Goal: Task Accomplishment & Management: Manage account settings

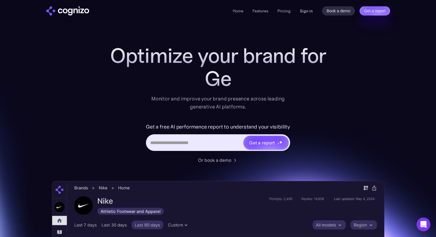
click at [309, 12] on link "Sign in" at bounding box center [306, 10] width 13 height 7
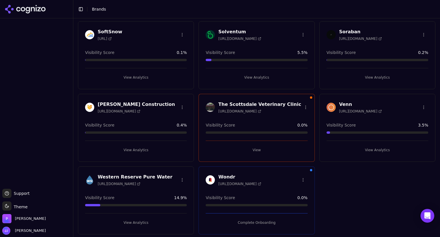
scroll to position [608, 0]
click at [254, 119] on div "The Scottsdale Veterinary Clinic https://scottsdaleveterinaryclinic.com Visibil…" at bounding box center [256, 128] width 116 height 68
click at [253, 148] on button "View" at bounding box center [257, 149] width 102 height 9
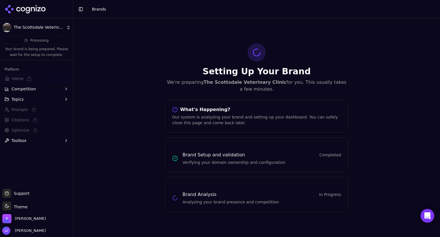
click at [21, 141] on span "Toolbox" at bounding box center [18, 140] width 15 height 6
click at [135, 172] on div "Setting Up Your Brand We're preparing The Scottsdale Veterinary Clinic for you.…" at bounding box center [256, 127] width 367 height 218
click at [22, 90] on span "Competition" at bounding box center [23, 89] width 25 height 6
click at [24, 127] on button "Topics" at bounding box center [36, 126] width 68 height 9
click at [47, 43] on span "Processing" at bounding box center [36, 40] width 66 height 7
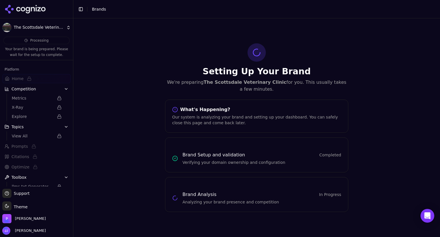
click at [61, 30] on html "The Scottsdale Veterinary Clinic Processing Your brand is being prepared. Pleas…" at bounding box center [220, 118] width 440 height 237
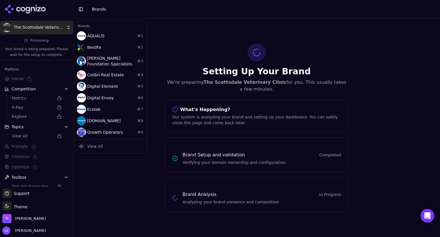
click at [328, 60] on html "The Scottsdale Veterinary Clinic Processing Your brand is being prepared. Pleas…" at bounding box center [220, 118] width 440 height 237
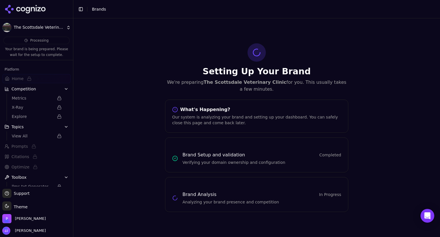
click at [33, 13] on icon at bounding box center [26, 9] width 42 height 9
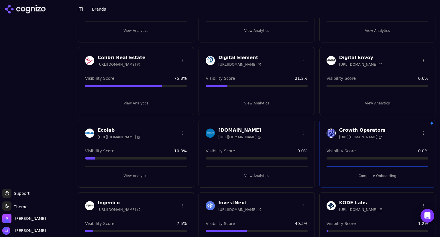
scroll to position [91, 0]
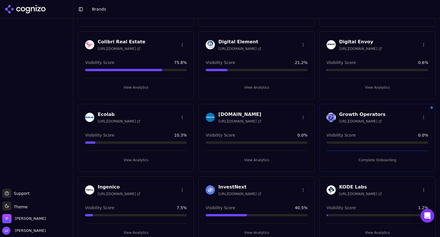
click at [371, 114] on h3 "Growth Operators" at bounding box center [362, 114] width 46 height 7
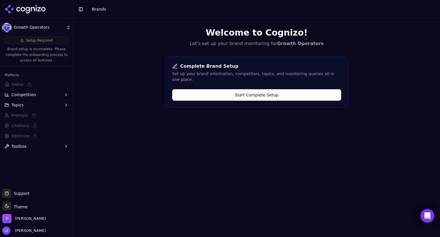
click at [270, 89] on button "Start Complete Setup" at bounding box center [256, 94] width 169 height 11
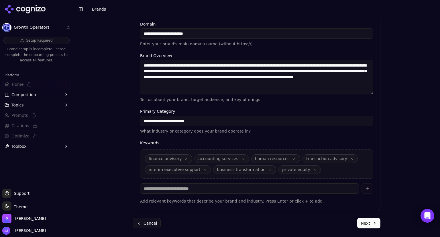
scroll to position [133, 0]
click at [360, 223] on button "Next" at bounding box center [368, 223] width 23 height 10
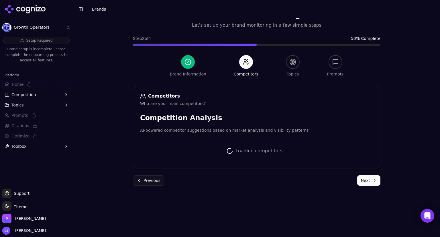
scroll to position [69, 0]
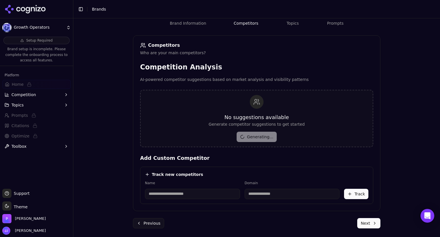
click at [36, 9] on icon at bounding box center [26, 9] width 42 height 9
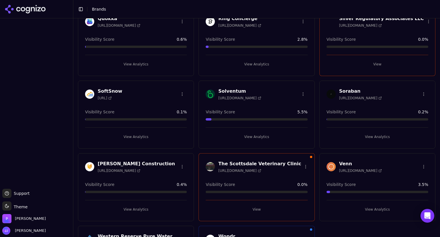
scroll to position [608, 0]
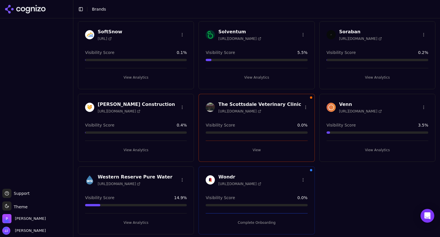
click at [179, 103] on html "Support Support Toggle theme Theme Perrill Jen Jones Toggle Sidebar Brands Bran…" at bounding box center [220, 118] width 440 height 237
click at [166, 115] on div "Delete Brand" at bounding box center [167, 117] width 34 height 9
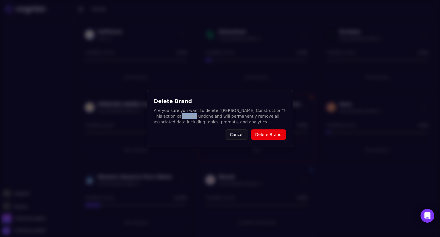
click at [166, 115] on p "Are you sure you want to delete "Stahl Construction"? This action cannot be und…" at bounding box center [220, 115] width 132 height 17
click at [270, 135] on button "Delete Brand" at bounding box center [269, 134] width 36 height 10
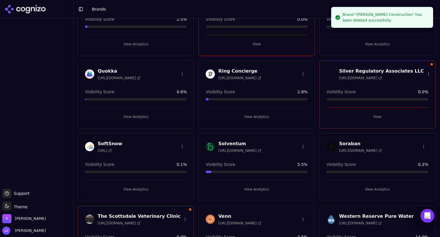
scroll to position [496, 0]
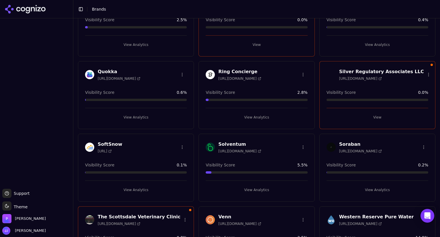
click at [178, 147] on html "Support Support Toggle theme Theme Perrill Jen Jones Toggle Sidebar Brands Bran…" at bounding box center [220, 118] width 440 height 237
click at [164, 158] on div "Delete Brand" at bounding box center [167, 156] width 34 height 9
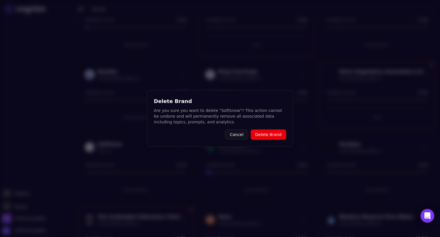
click at [269, 135] on button "Delete Brand" at bounding box center [269, 134] width 36 height 10
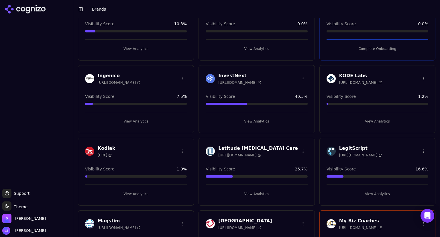
scroll to position [202, 0]
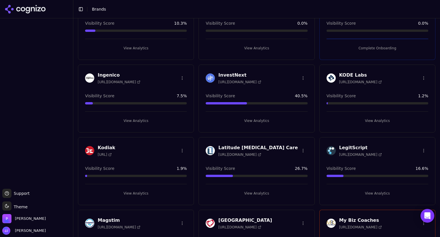
click at [48, 99] on div at bounding box center [36, 104] width 73 height 166
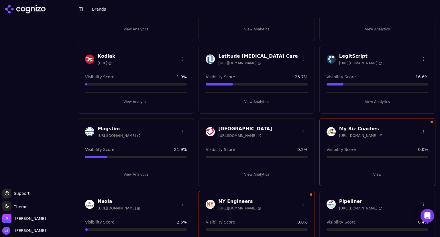
scroll to position [293, 0]
click at [106, 54] on h3 "Kodiak" at bounding box center [106, 56] width 17 height 7
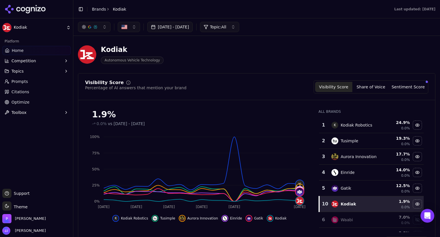
click at [19, 49] on span "Home" at bounding box center [18, 51] width 12 height 6
click at [20, 11] on icon at bounding box center [26, 9] width 42 height 9
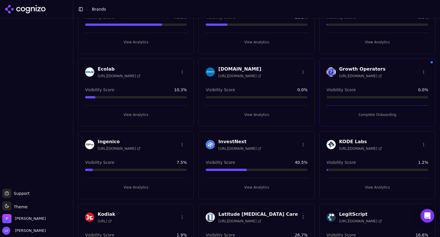
scroll to position [136, 0]
click at [418, 70] on html "Support Support Toggle theme Theme Perrill Jen Jones Toggle Sidebar Brands Bran…" at bounding box center [220, 118] width 440 height 237
click at [400, 84] on div "Delete Brand" at bounding box center [406, 82] width 34 height 9
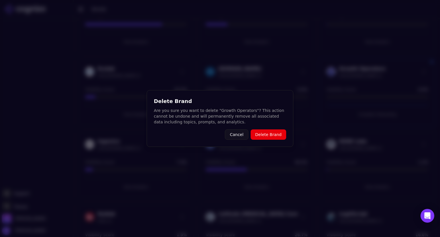
click at [281, 134] on button "Delete Brand" at bounding box center [269, 134] width 36 height 10
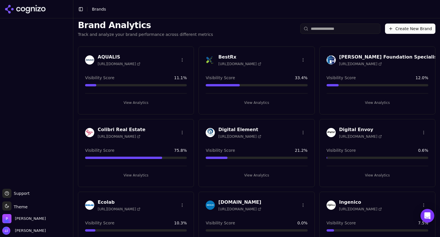
scroll to position [0, 0]
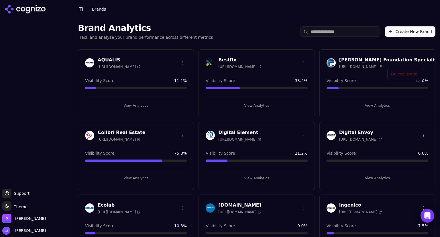
click at [421, 62] on html "Support Support Toggle theme Theme Perrill Jen Jones Toggle Sidebar Brands Bran…" at bounding box center [220, 118] width 440 height 237
click at [409, 72] on div "Delete Brand" at bounding box center [406, 74] width 34 height 9
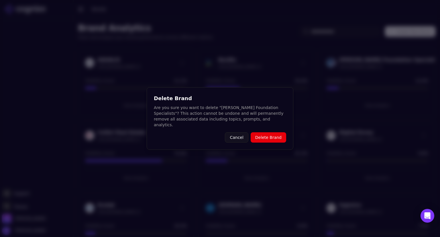
click at [267, 133] on button "Delete Brand" at bounding box center [269, 137] width 36 height 10
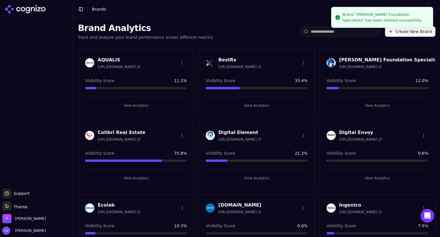
click at [180, 136] on html "Support Support Toggle theme Theme Perrill Jen Jones Toggle Sidebar Brands Bran…" at bounding box center [220, 118] width 440 height 237
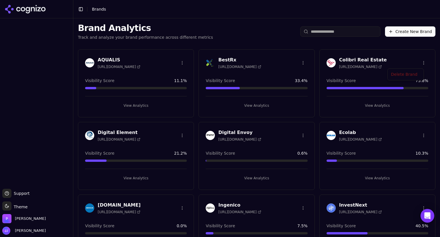
click at [418, 61] on html "Support Support Toggle theme Theme Perrill Jen Jones Toggle Sidebar Brands Bran…" at bounding box center [220, 118] width 440 height 237
click at [404, 72] on div "Delete Brand" at bounding box center [406, 74] width 34 height 9
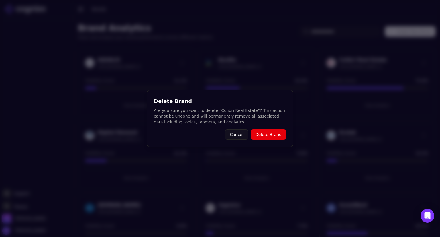
click at [271, 134] on button "Delete Brand" at bounding box center [269, 134] width 36 height 10
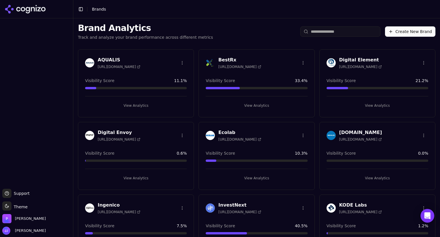
click at [418, 132] on html "Support Support Toggle theme Theme Perrill Jen Jones Toggle Sidebar Brands Bran…" at bounding box center [220, 118] width 440 height 237
click at [403, 146] on div "Delete Brand" at bounding box center [406, 146] width 34 height 9
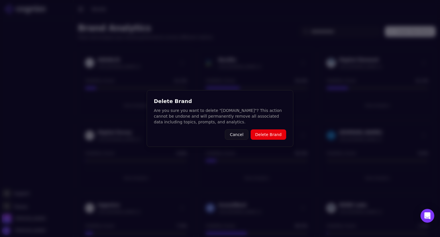
click at [274, 134] on button "Delete Brand" at bounding box center [269, 134] width 36 height 10
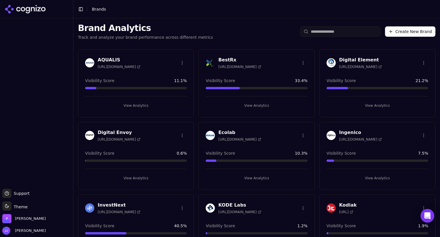
click at [180, 204] on html "Support Support Toggle theme Theme Perrill Jen Jones Toggle Sidebar Brands Bran…" at bounding box center [220, 118] width 440 height 237
click at [161, 218] on div "Delete Brand" at bounding box center [167, 218] width 34 height 9
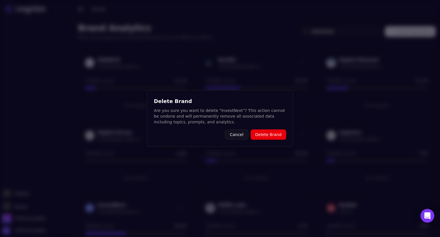
click at [275, 134] on button "Delete Brand" at bounding box center [269, 134] width 36 height 10
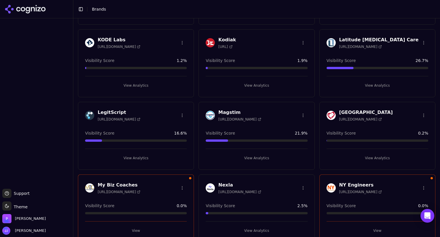
scroll to position [277, 0]
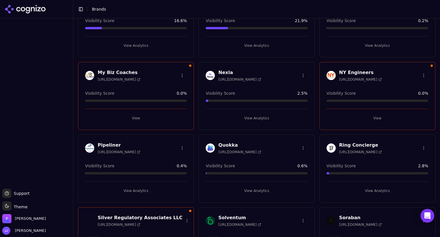
click at [160, 120] on button "View" at bounding box center [136, 117] width 102 height 9
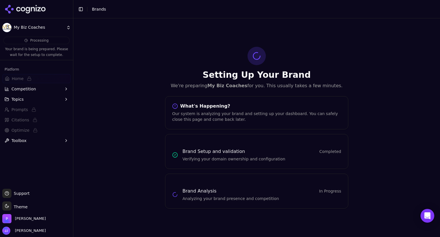
click at [40, 27] on html "My Biz Coaches Processing Your brand is being prepared. Please wait for the set…" at bounding box center [220, 118] width 440 height 237
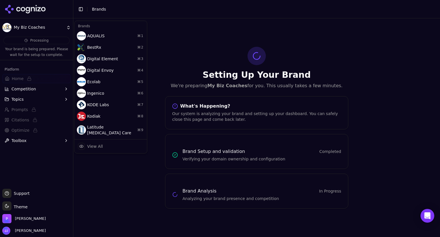
click at [96, 172] on html "My Biz Coaches Processing Your brand is being prepared. Please wait for the set…" at bounding box center [220, 118] width 440 height 237
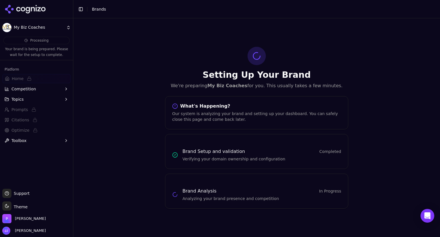
click at [19, 13] on icon at bounding box center [26, 9] width 42 height 9
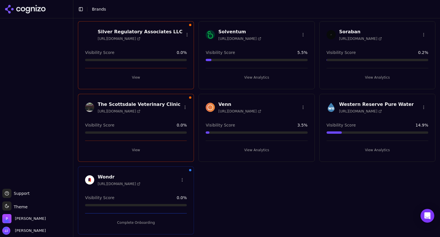
scroll to position [463, 0]
click at [299, 106] on html "Support Support Toggle theme Theme Perrill Jen Jones Toggle Sidebar Brands Bran…" at bounding box center [220, 118] width 440 height 237
click at [288, 113] on div "Delete Brand" at bounding box center [287, 117] width 34 height 9
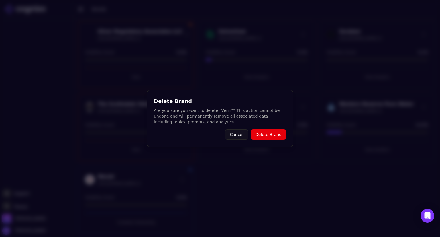
click at [272, 134] on button "Delete Brand" at bounding box center [269, 134] width 36 height 10
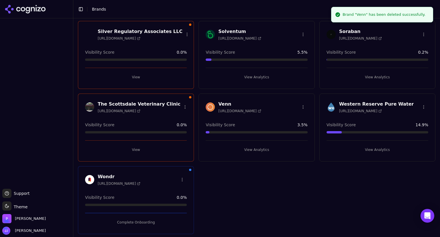
click at [299, 30] on html "Support Support Toggle theme Theme Perrill Jen Jones Toggle Sidebar Brands Bran…" at bounding box center [220, 118] width 440 height 237
click at [292, 44] on div "Delete Brand" at bounding box center [287, 44] width 34 height 9
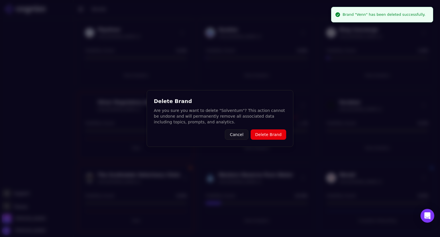
scroll to position [391, 0]
click at [270, 134] on button "Delete Brand" at bounding box center [269, 134] width 36 height 10
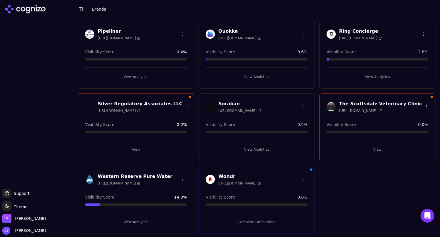
click at [300, 33] on html "Support Support Toggle theme Theme Perrill Jen Jones Toggle Sidebar Brands Bran…" at bounding box center [220, 118] width 440 height 237
click at [288, 44] on div "Delete Brand" at bounding box center [287, 44] width 34 height 9
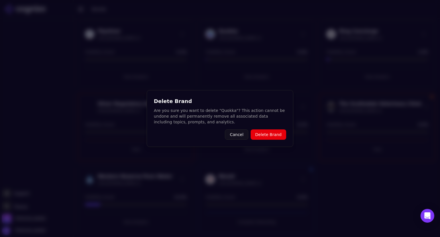
click at [268, 131] on button "Delete Brand" at bounding box center [269, 134] width 36 height 10
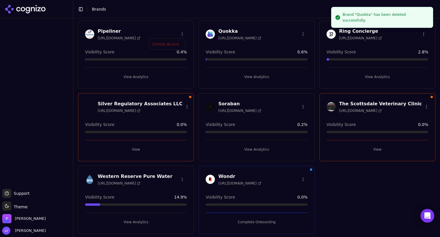
click at [182, 32] on html "Support Support Toggle theme Theme Perrill Jen Jones Toggle Sidebar Brands Bran…" at bounding box center [220, 118] width 440 height 237
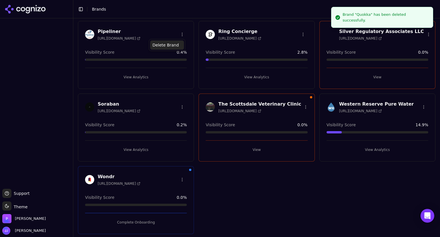
click at [175, 45] on div "Delete Brand" at bounding box center [167, 44] width 34 height 9
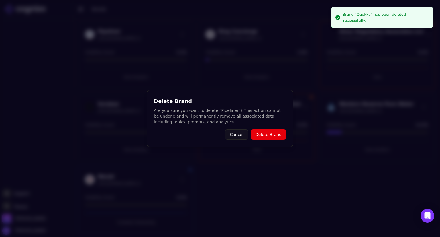
click at [266, 131] on button "Delete Brand" at bounding box center [269, 134] width 36 height 10
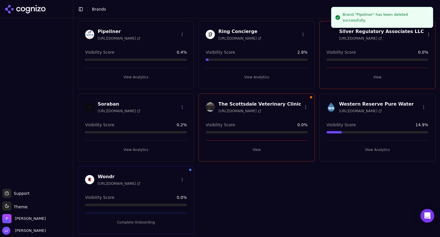
scroll to position [319, 0]
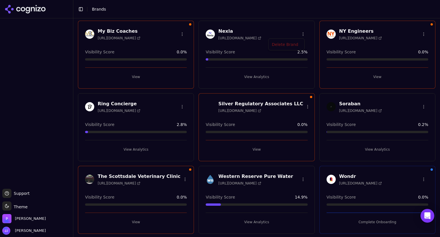
click at [300, 33] on html "Support Support Toggle theme Theme Perrill Jen Jones Toggle Sidebar Brands Bran…" at bounding box center [220, 118] width 440 height 237
click at [290, 44] on div "Delete Brand" at bounding box center [287, 44] width 34 height 9
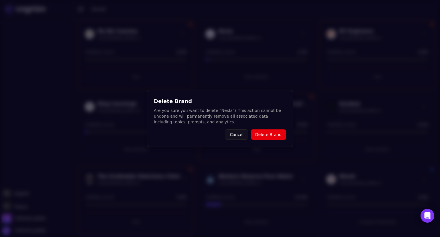
click at [273, 131] on button "Delete Brand" at bounding box center [269, 134] width 36 height 10
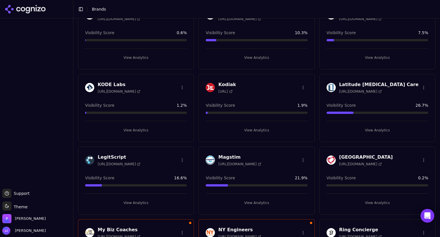
scroll to position [121, 0]
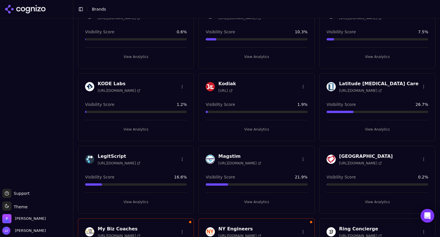
click at [178, 83] on html "Support Support Toggle theme Theme Perrill Jen Jones Toggle Sidebar Brands Bran…" at bounding box center [220, 118] width 440 height 237
click at [175, 96] on div "Delete Brand" at bounding box center [167, 97] width 34 height 9
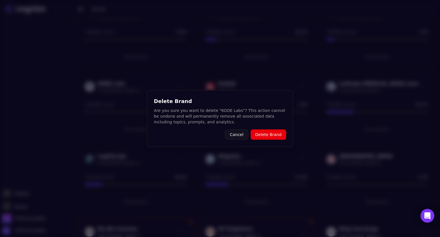
click at [270, 135] on button "Delete Brand" at bounding box center [269, 134] width 36 height 10
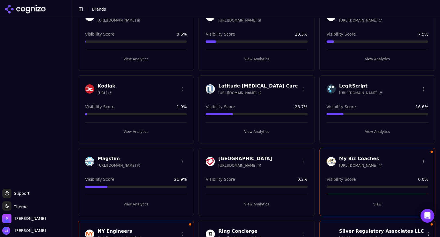
scroll to position [119, 0]
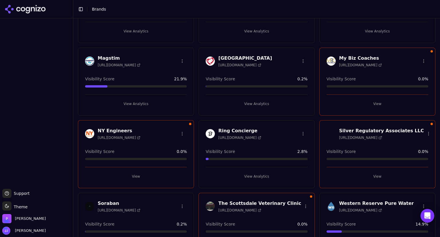
scroll to position [220, 0]
click at [424, 214] on icon "Open Intercom Messenger" at bounding box center [427, 215] width 7 height 7
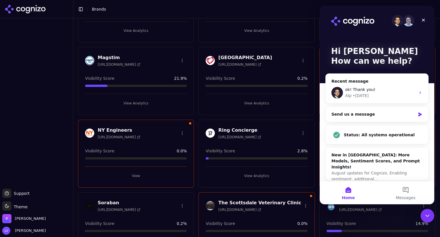
scroll to position [0, 0]
click at [368, 115] on div "Send us a message" at bounding box center [373, 114] width 84 height 6
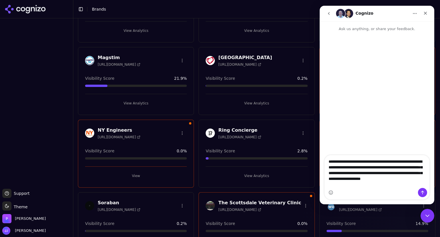
type textarea "**********"
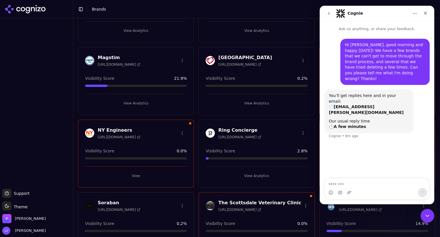
click at [431, 14] on nav "Cognie" at bounding box center [377, 13] width 115 height 15
click at [428, 13] on div "Close" at bounding box center [425, 13] width 10 height 10
